Goal: Task Accomplishment & Management: Manage account settings

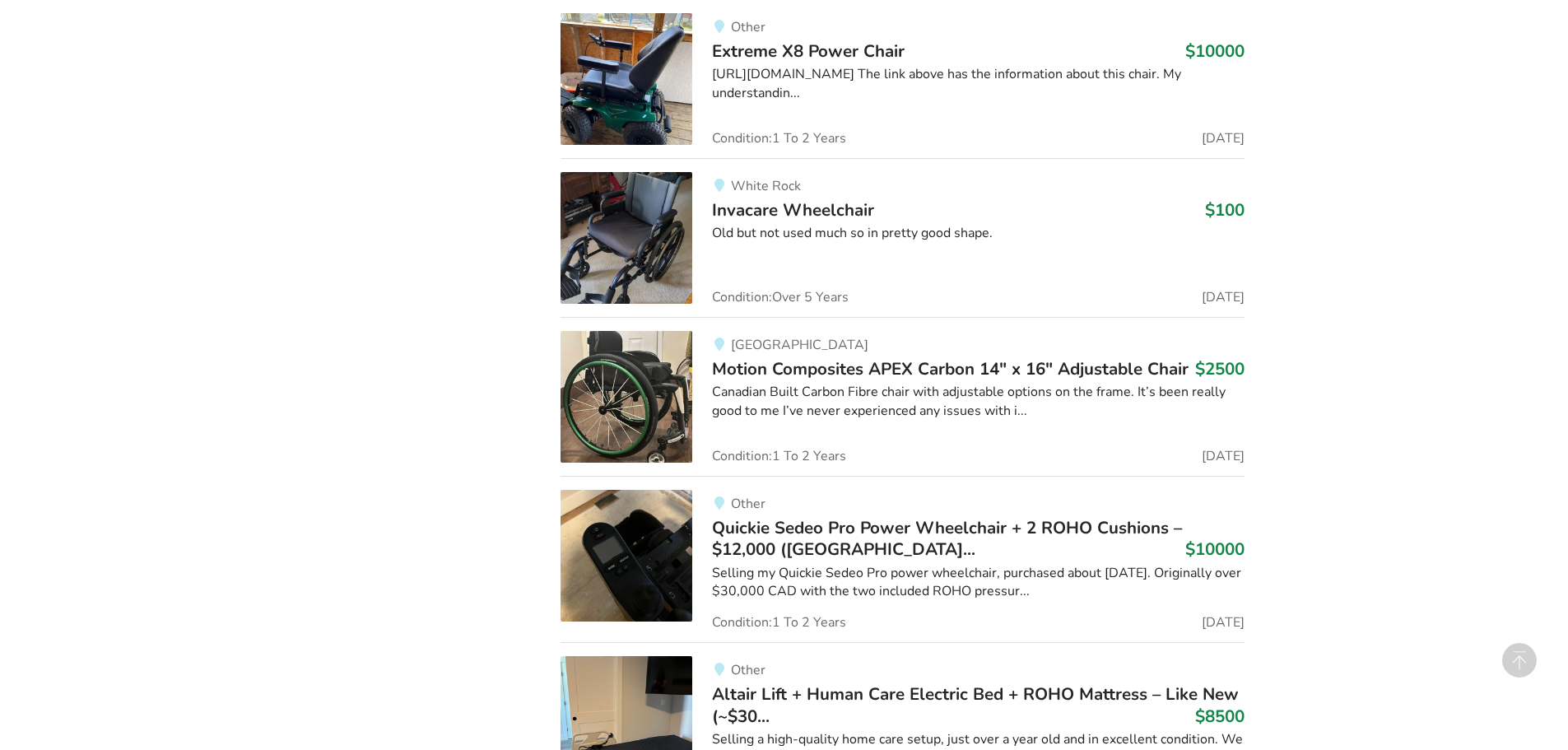
scroll to position [1897, 0]
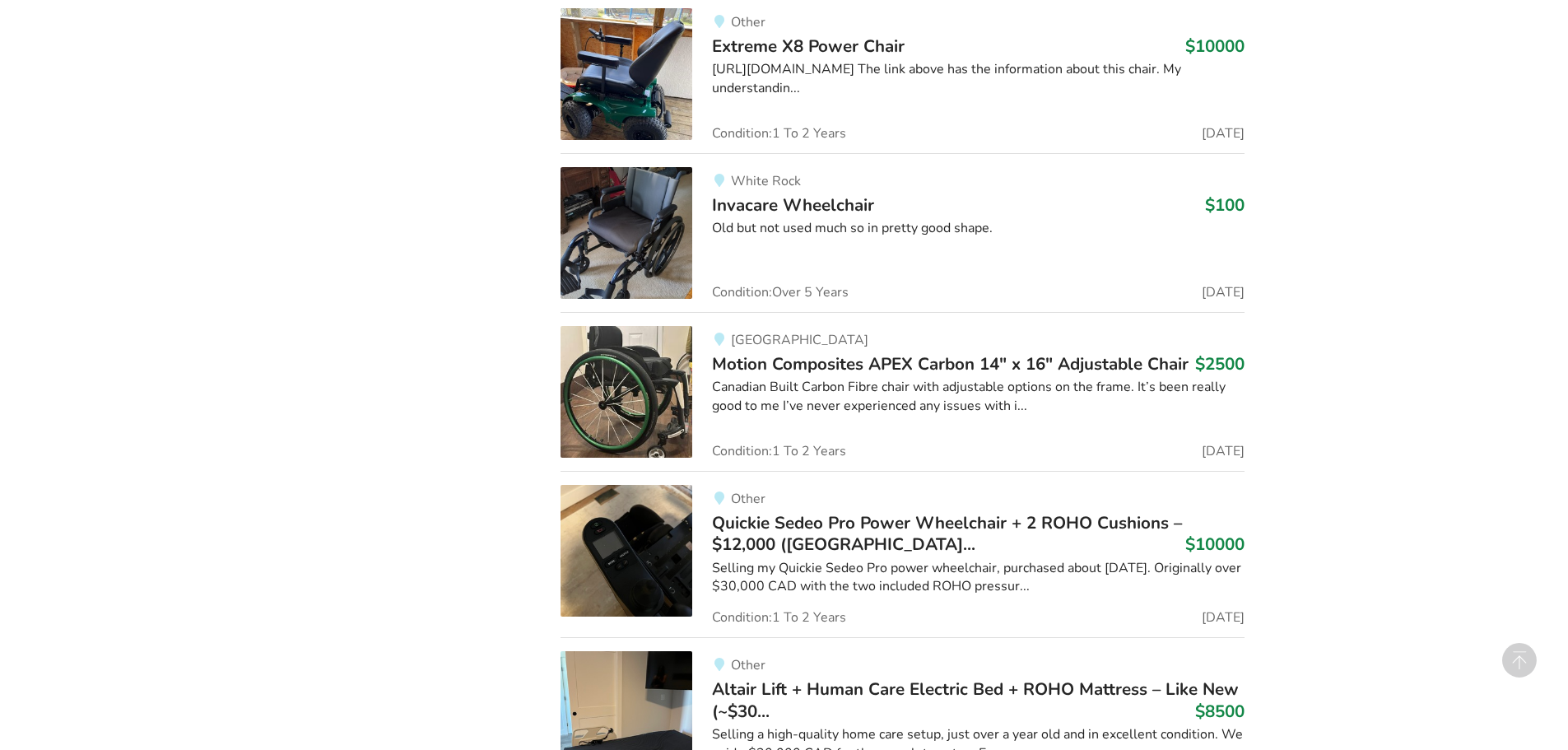
click at [658, 354] on img at bounding box center [627, 392] width 132 height 132
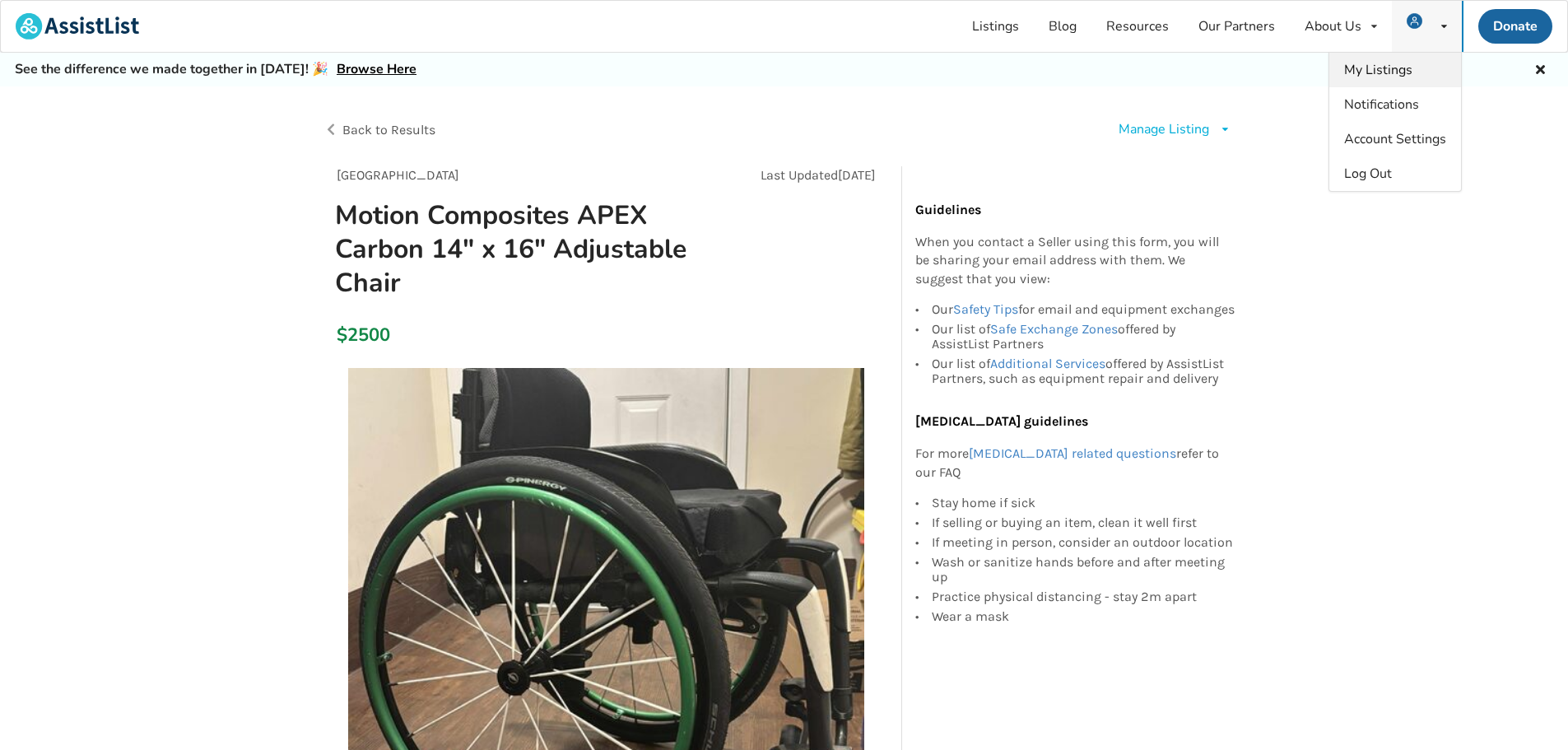
click at [1392, 71] on span "My Listings" at bounding box center [1378, 70] width 69 height 18
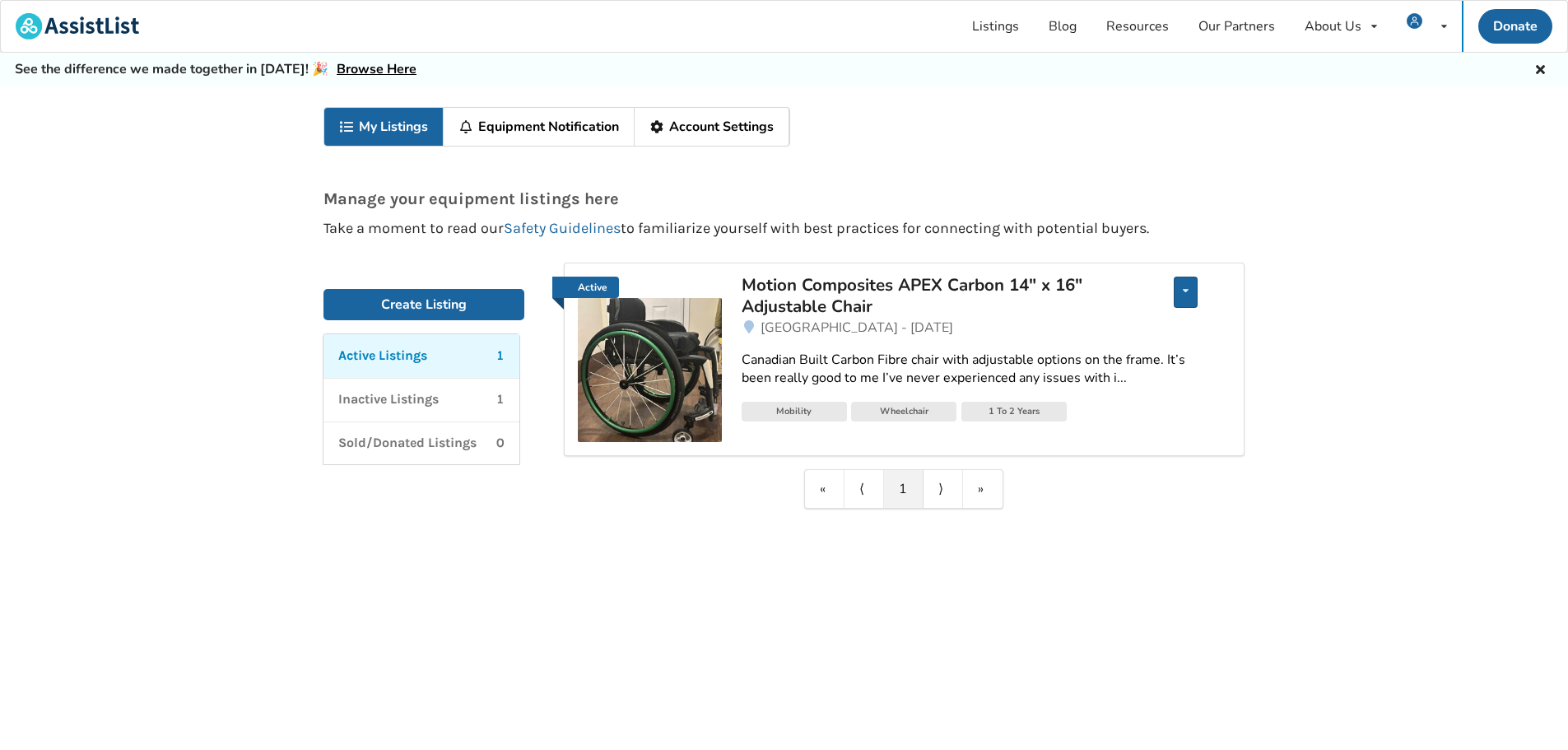
click at [1192, 301] on div "Edit listing Renew listing Mark as Sold Delete listing" at bounding box center [1186, 292] width 24 height 31
click at [1078, 400] on span "Delete listing" at bounding box center [1103, 403] width 81 height 18
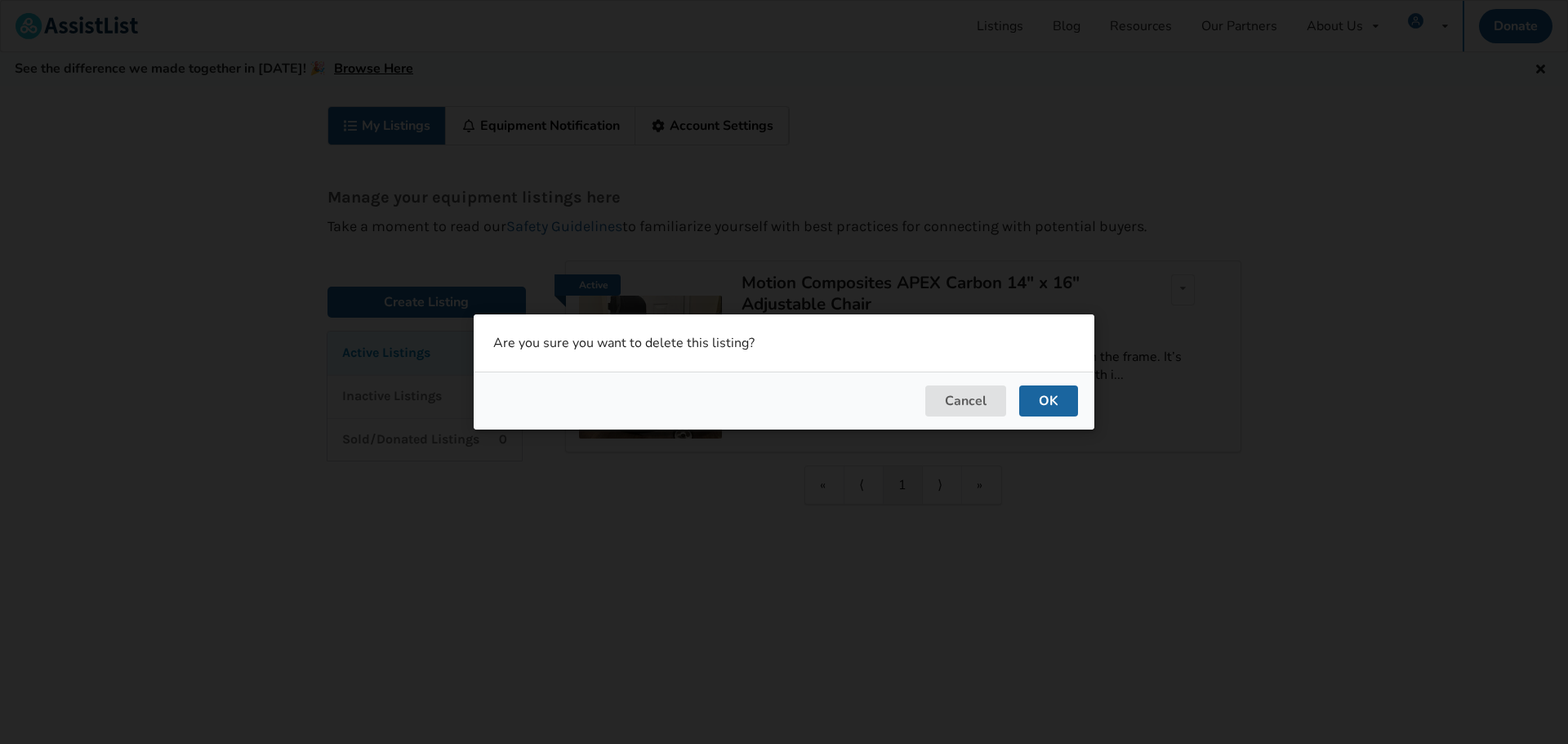
click at [1078, 389] on div "Cancel OK" at bounding box center [784, 401] width 621 height 58
click at [1070, 394] on button "OK" at bounding box center [1048, 401] width 59 height 31
